Goal: Task Accomplishment & Management: Manage account settings

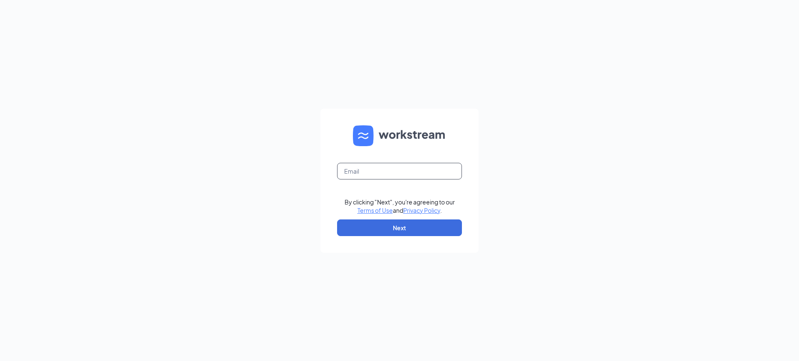
click at [387, 171] on input "text" at bounding box center [399, 171] width 125 height 17
type input "[EMAIL_ADDRESS][DOMAIN_NAME]"
click at [411, 225] on button "Next" at bounding box center [399, 227] width 125 height 17
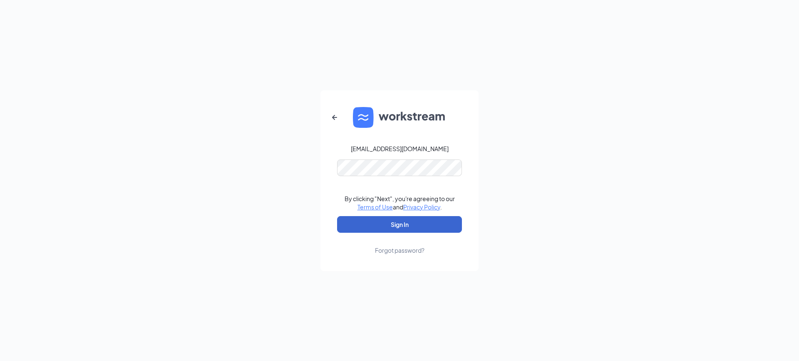
click at [420, 226] on button "Sign In" at bounding box center [399, 224] width 125 height 17
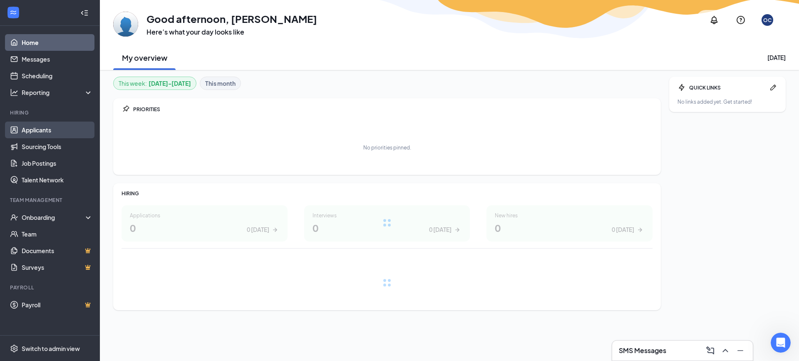
click at [41, 131] on link "Applicants" at bounding box center [57, 130] width 71 height 17
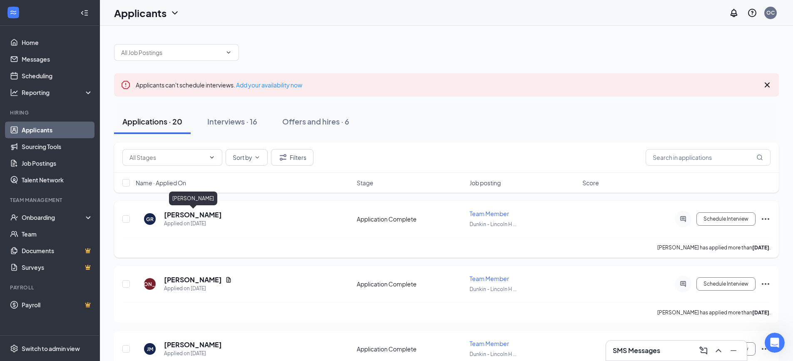
click at [197, 216] on h5 "[PERSON_NAME]" at bounding box center [193, 214] width 58 height 9
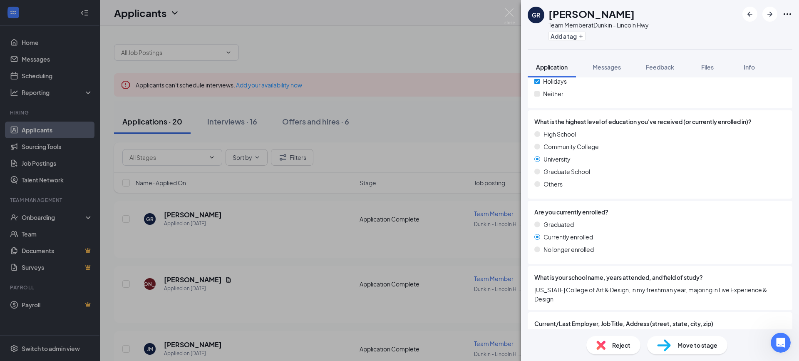
scroll to position [957, 0]
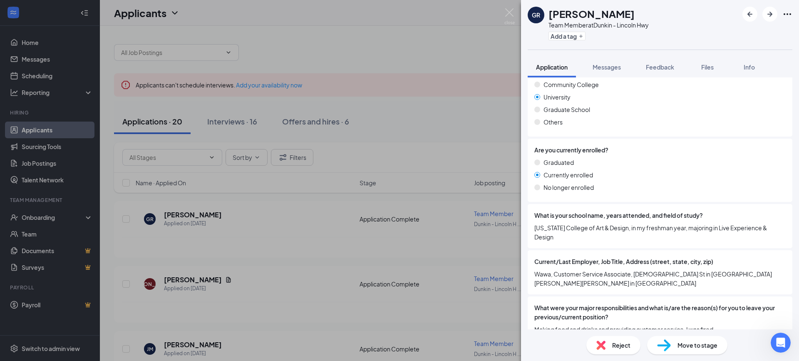
drag, startPoint x: 437, startPoint y: 69, endPoint x: 465, endPoint y: 14, distance: 61.4
click at [437, 69] on div "[PERSON_NAME] Team Member at [GEOGRAPHIC_DATA] Add a tag Application Messages F…" at bounding box center [399, 180] width 799 height 361
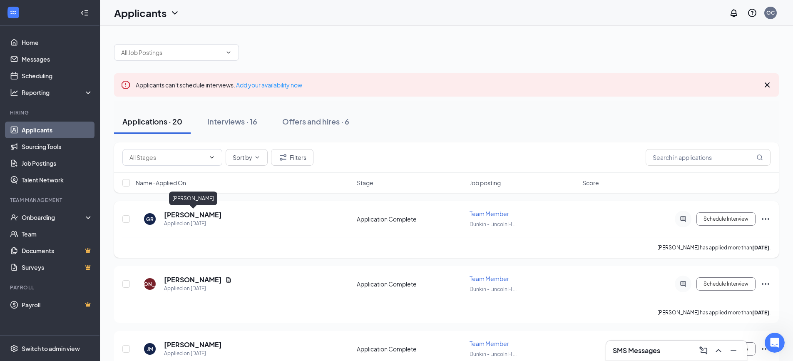
click at [175, 214] on h5 "[PERSON_NAME]" at bounding box center [193, 214] width 58 height 9
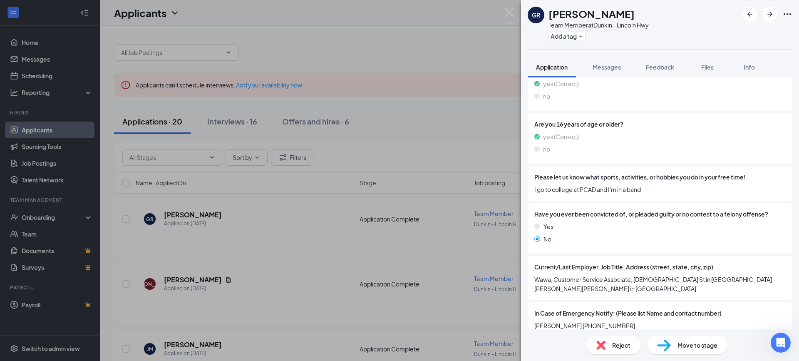
scroll to position [333, 0]
click at [511, 14] on img at bounding box center [509, 16] width 10 height 16
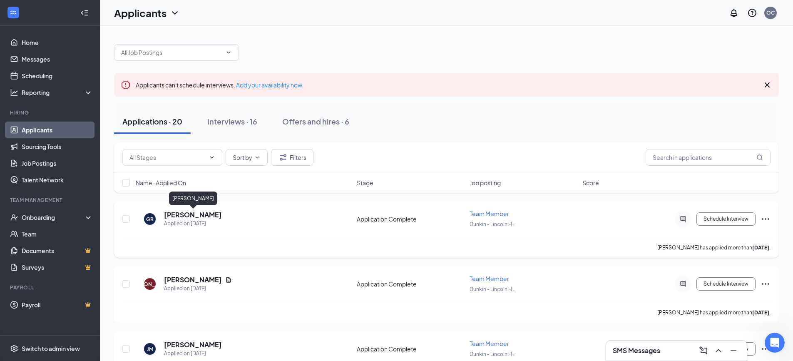
click at [206, 211] on h5 "Grayson Rogelstad" at bounding box center [193, 214] width 58 height 9
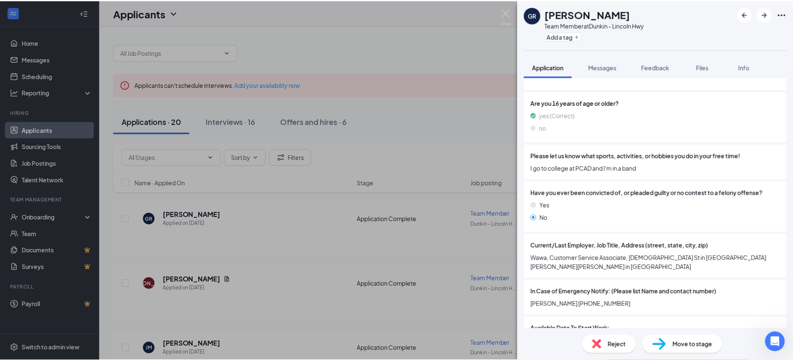
scroll to position [368, 0]
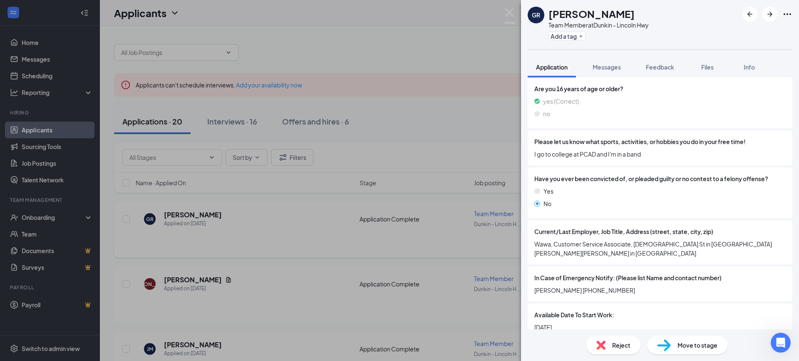
drag, startPoint x: 338, startPoint y: 207, endPoint x: 298, endPoint y: 244, distance: 54.5
click at [337, 214] on div "GR Grayson Rogelstad Team Member at Dunkin - Lincoln Hwy Add a tag Application …" at bounding box center [399, 180] width 799 height 361
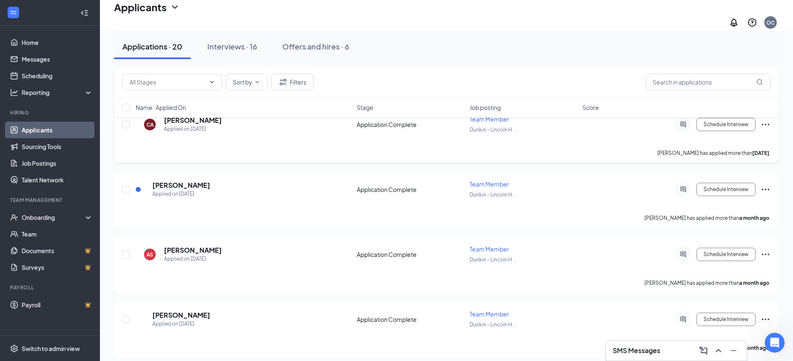
scroll to position [1041, 0]
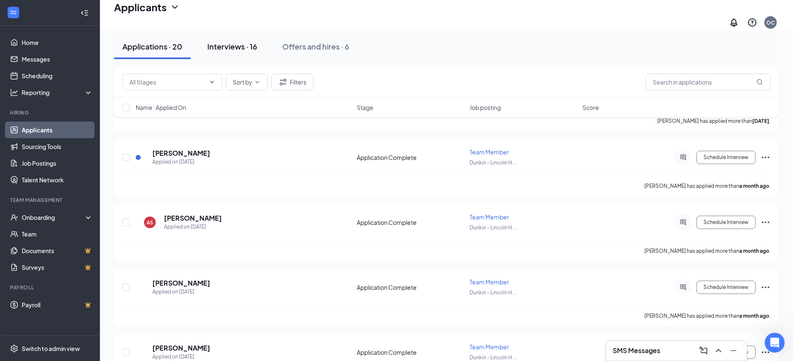
click at [218, 47] on div "Interviews · 16" at bounding box center [232, 46] width 50 height 10
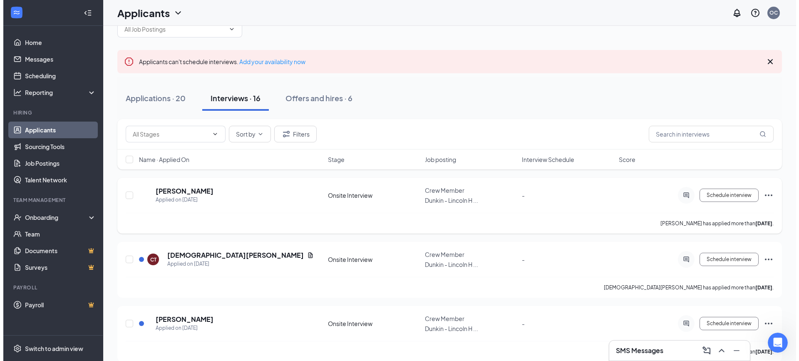
scroll to position [42, 0]
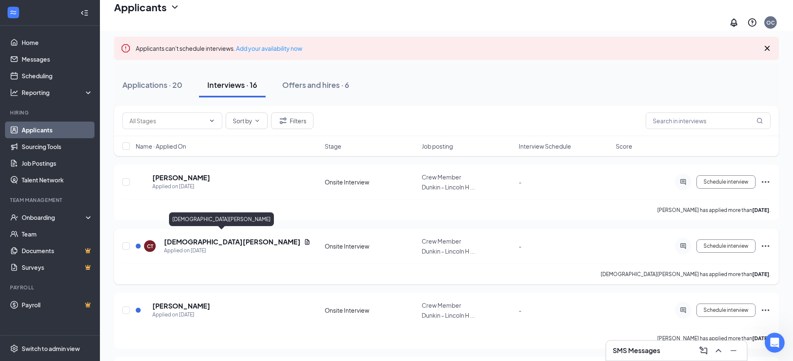
click at [202, 237] on h5 "Christianise Torres" at bounding box center [232, 241] width 137 height 9
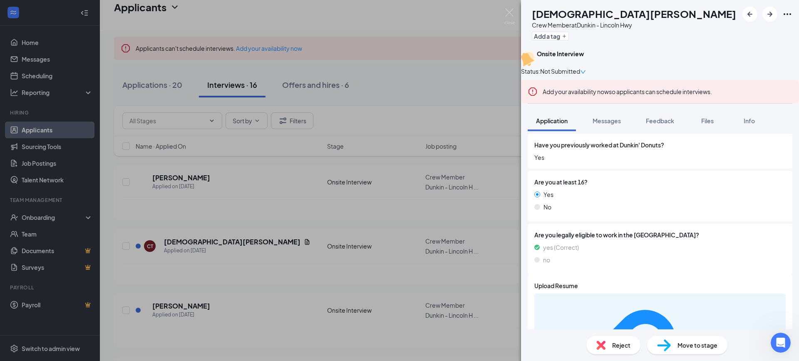
scroll to position [121, 0]
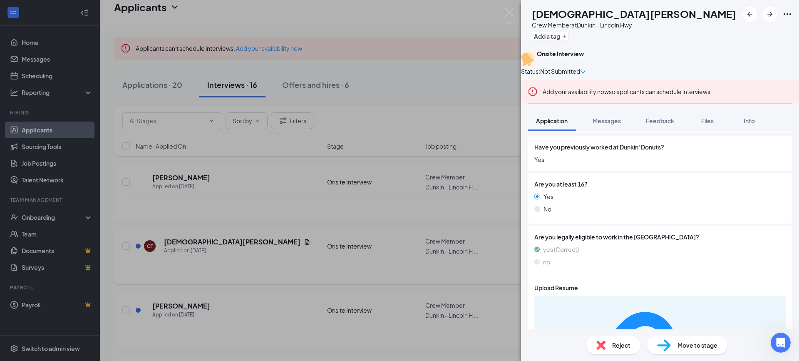
click at [145, 255] on div "CT Christianise Torres Crew Member at Dunkin - Lincoln Hwy Add a tag Onsite Int…" at bounding box center [399, 180] width 799 height 361
click at [145, 255] on div "CT Christianise Torres Applied on Oct 10 Onsite Interview Crew Member Dunkin - …" at bounding box center [449, 250] width 654 height 27
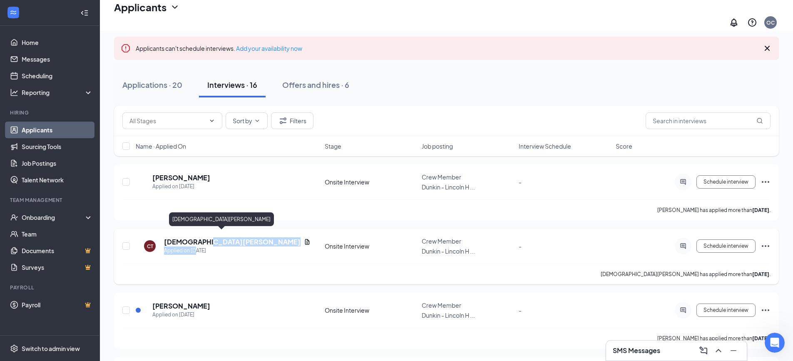
drag, startPoint x: 199, startPoint y: 237, endPoint x: 198, endPoint y: 242, distance: 4.7
click at [198, 242] on div "Christianise Torres Applied on Oct 10" at bounding box center [237, 245] width 147 height 17
click at [201, 238] on h5 "Christianise Torres" at bounding box center [232, 241] width 137 height 9
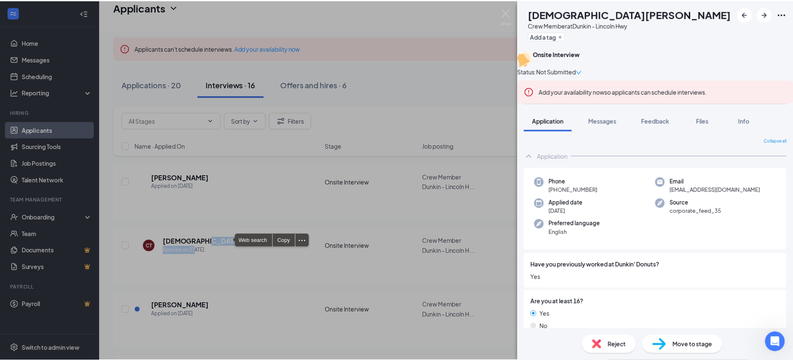
scroll to position [83, 0]
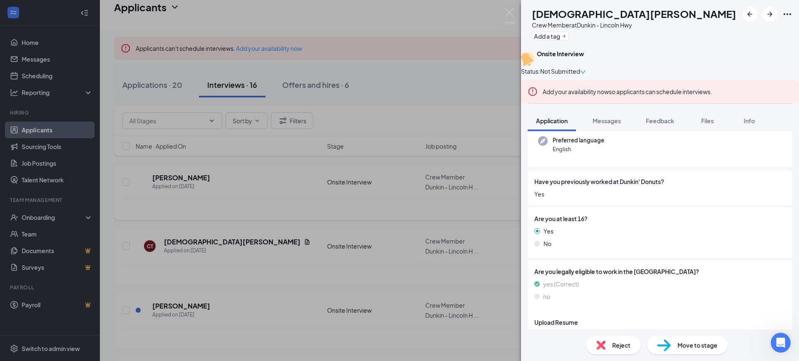
drag, startPoint x: 300, startPoint y: 199, endPoint x: 282, endPoint y: 213, distance: 22.5
click at [297, 204] on div "CT Christianise Torres Crew Member at Dunkin - Lincoln Hwy Add a tag Onsite Int…" at bounding box center [399, 180] width 799 height 361
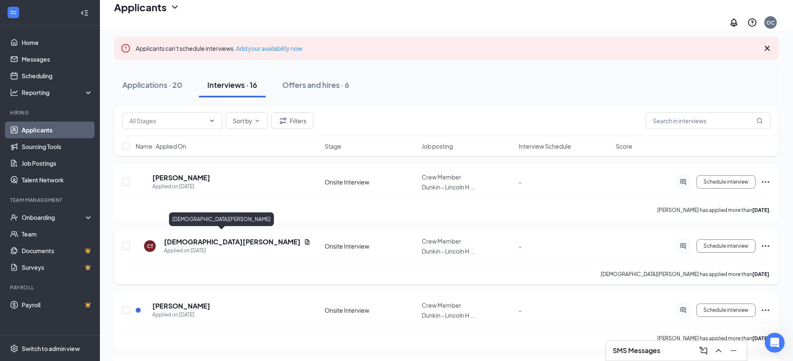
click at [187, 238] on h5 "Christianise Torres" at bounding box center [232, 241] width 137 height 9
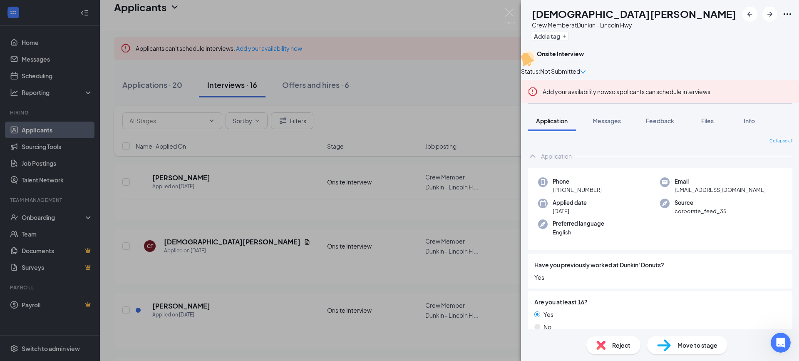
click at [431, 137] on div "CT Christianise Torres Crew Member at Dunkin - Lincoln Hwy Add a tag Onsite Int…" at bounding box center [399, 180] width 799 height 361
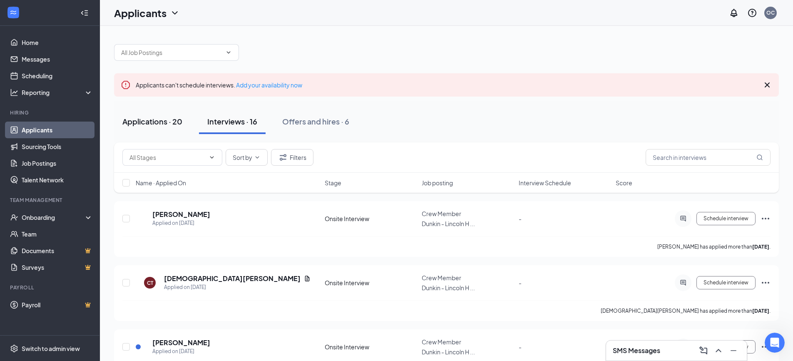
click at [172, 122] on div "Applications · 20" at bounding box center [152, 121] width 60 height 10
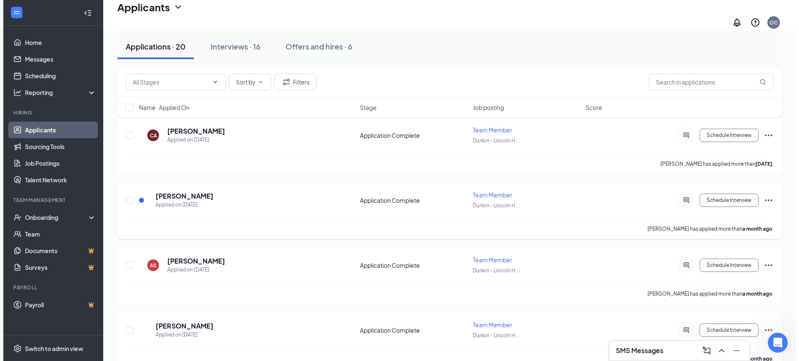
scroll to position [999, 0]
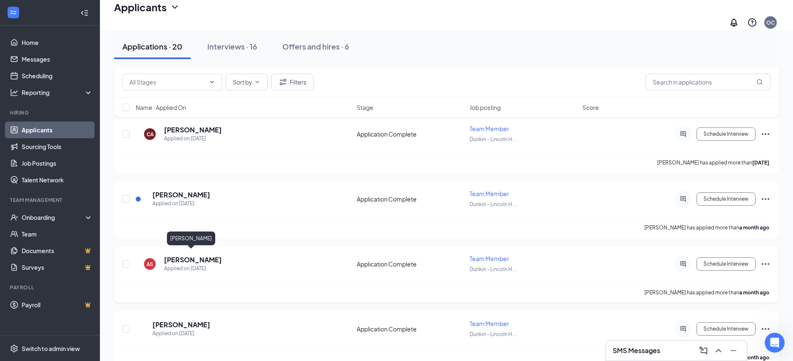
click at [188, 255] on h5 "Alanna Suarez" at bounding box center [193, 259] width 58 height 9
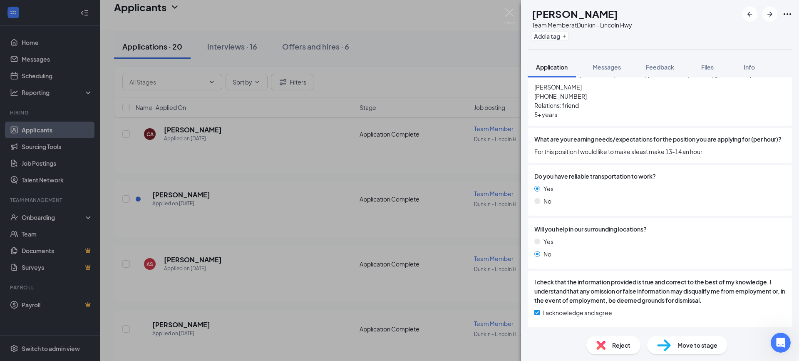
scroll to position [1270, 0]
click at [192, 147] on div "AS Alanna Suarez Team Member at Dunkin - Lincoln Hwy Add a tag Application Mess…" at bounding box center [399, 180] width 799 height 361
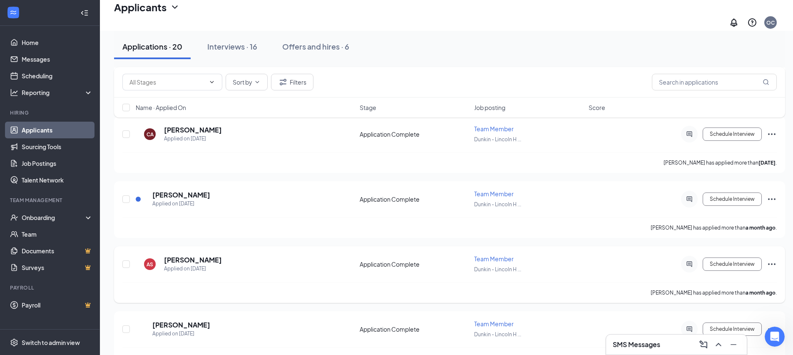
click at [191, 255] on h5 "Alanna Suarez" at bounding box center [193, 259] width 58 height 9
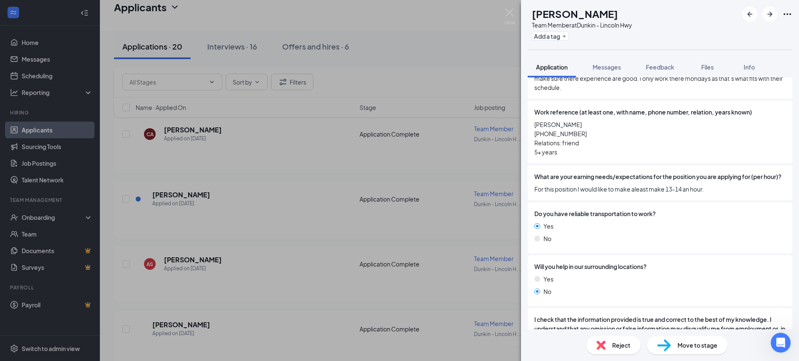
scroll to position [1148, 0]
